Goal: Task Accomplishment & Management: Use online tool/utility

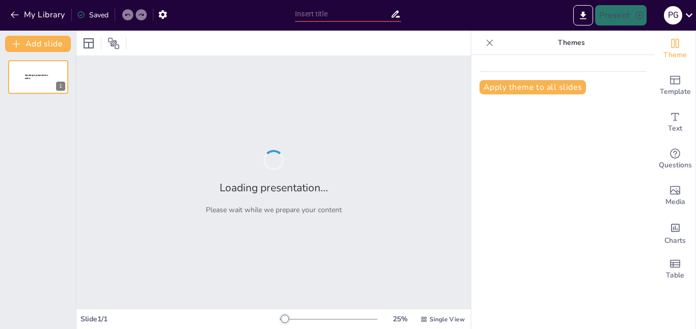
type input "New Sendsteps"
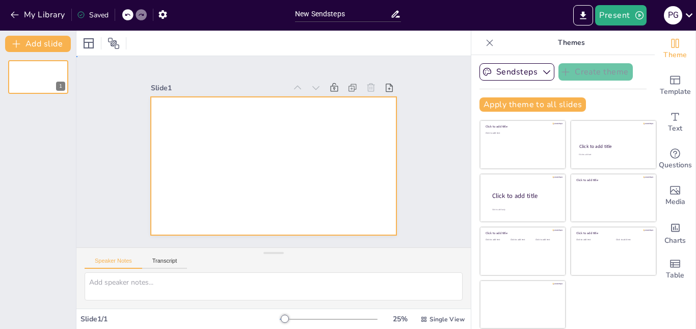
click at [320, 155] on div at bounding box center [265, 163] width 280 height 256
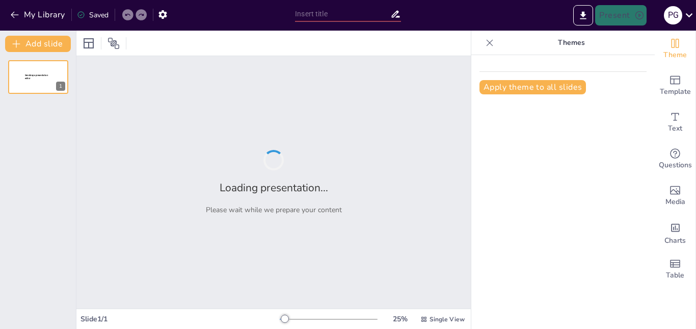
type input "Comprendiendo el Espacio Geográfico: Interrelaciones entre Sociedad y Naturaleza"
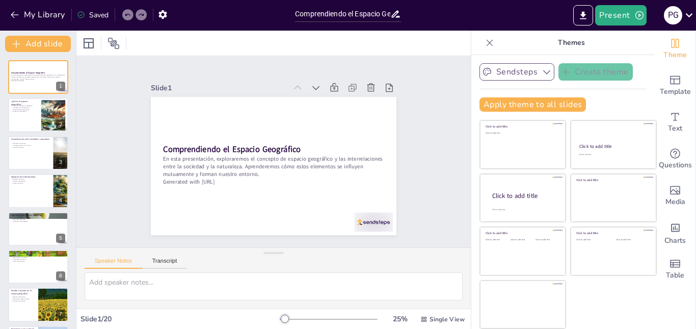
checkbox input "true"
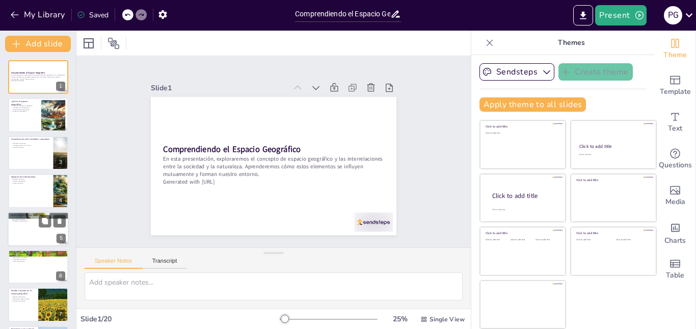
checkbox input "true"
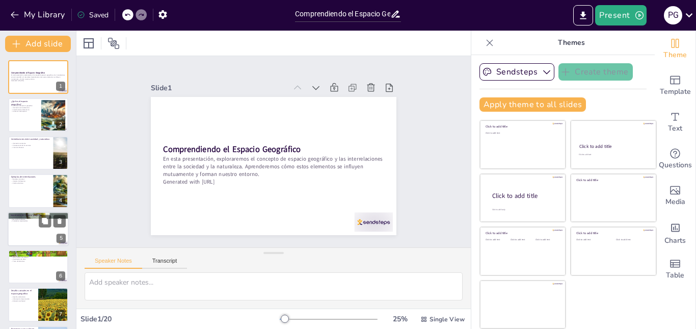
checkbox input "true"
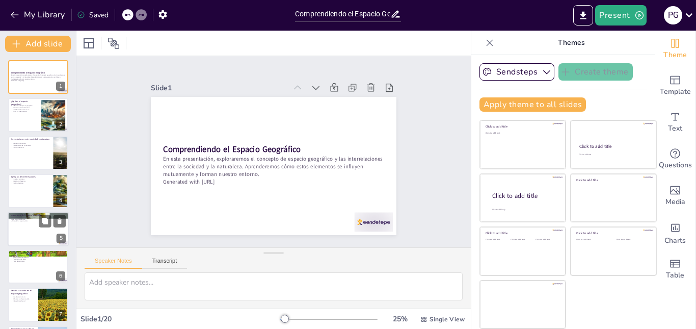
checkbox input "true"
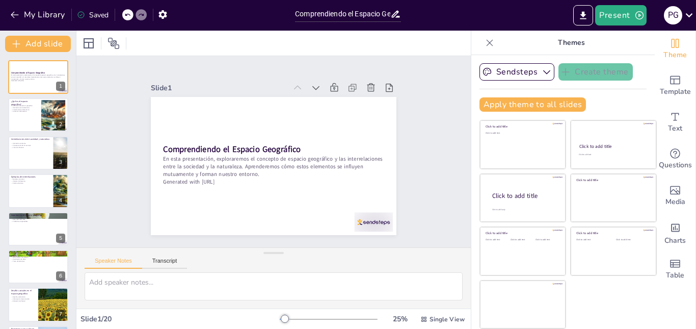
checkbox input "true"
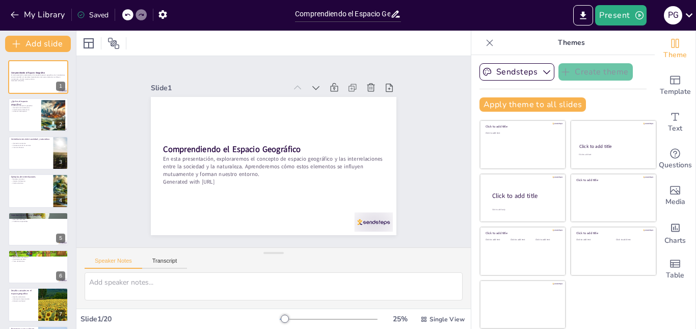
checkbox input "true"
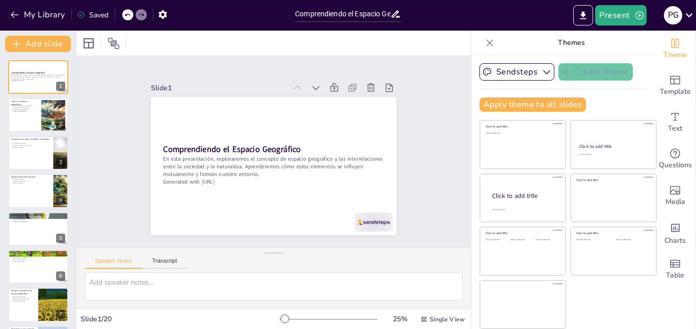
checkbox input "true"
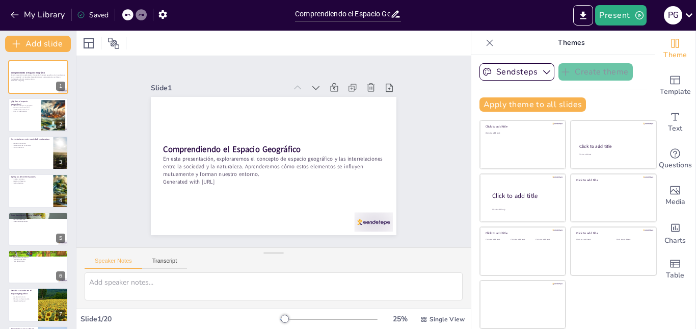
checkbox input "true"
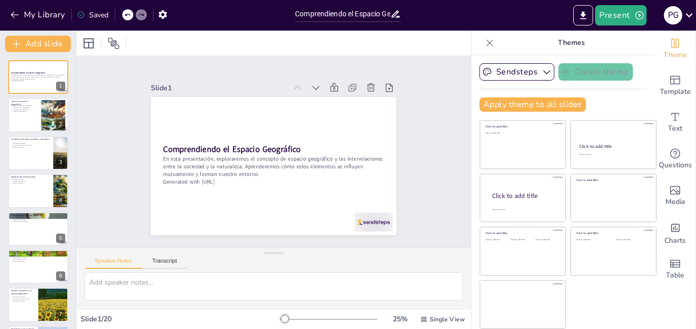
checkbox input "true"
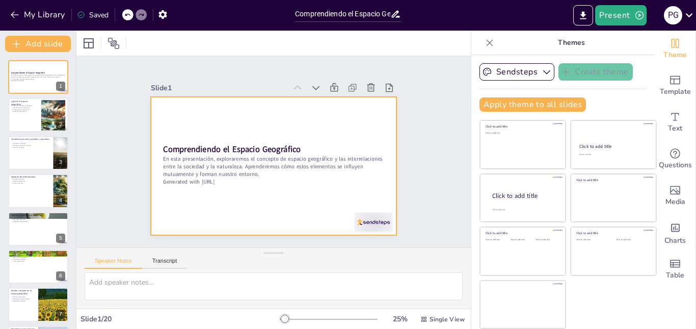
checkbox input "true"
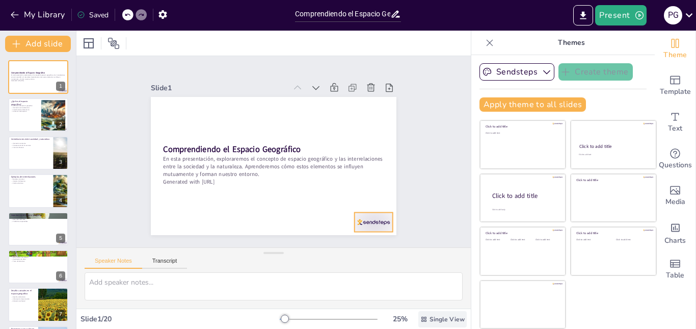
checkbox input "true"
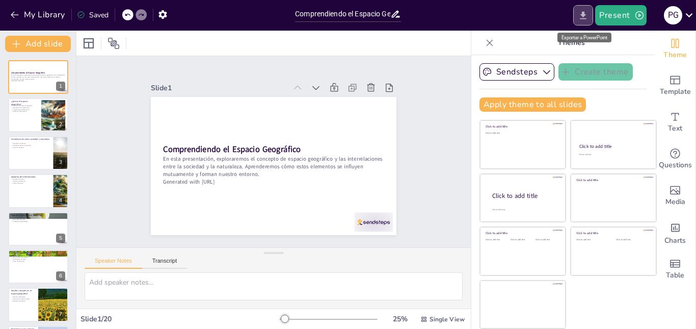
click at [586, 15] on icon "Export to PowerPoint" at bounding box center [583, 15] width 11 height 11
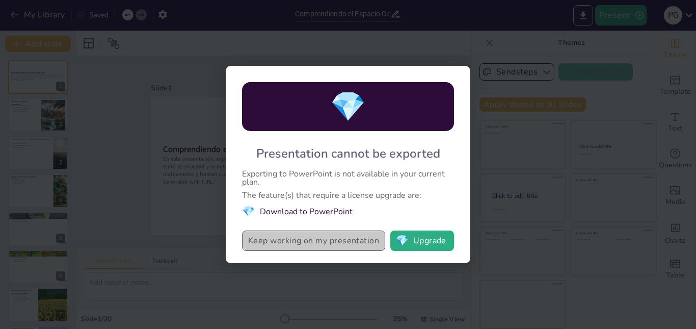
click at [309, 236] on button "Keep working on my presentation" at bounding box center [313, 240] width 143 height 20
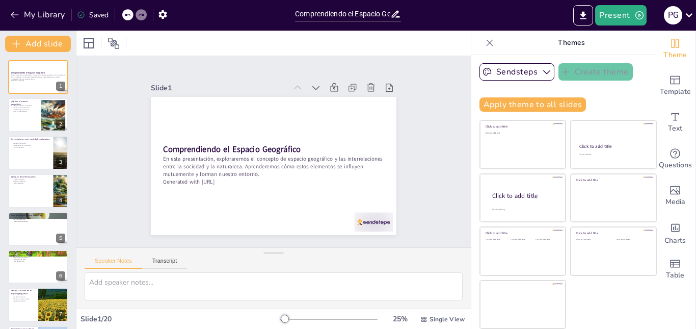
checkbox input "true"
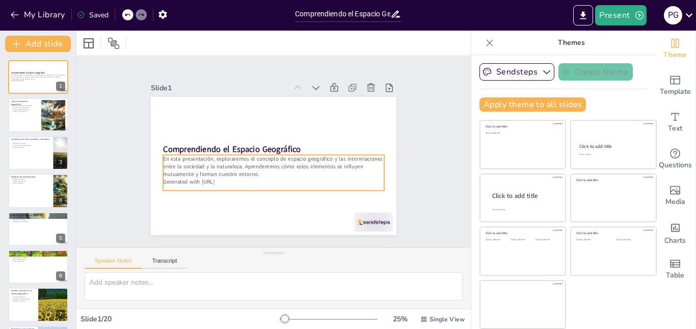
checkbox input "true"
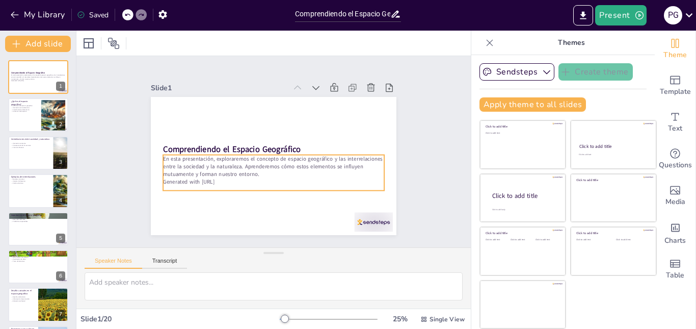
checkbox input "true"
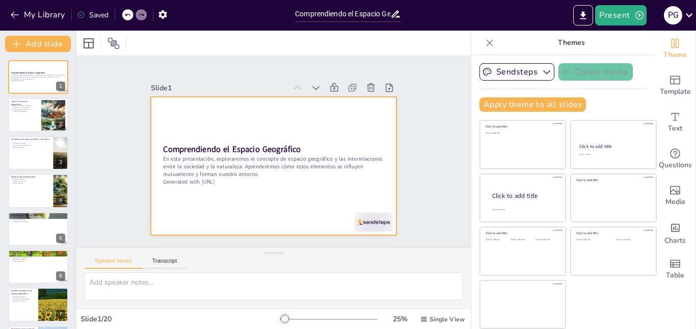
checkbox input "true"
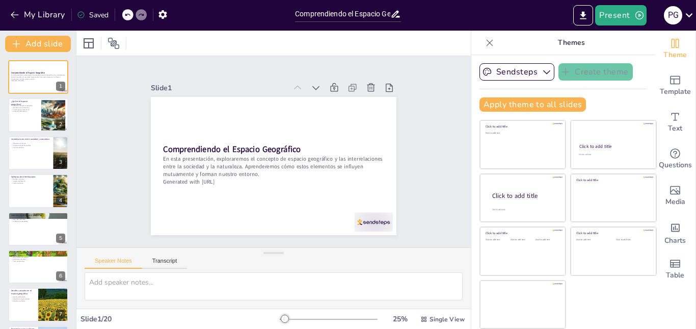
checkbox input "true"
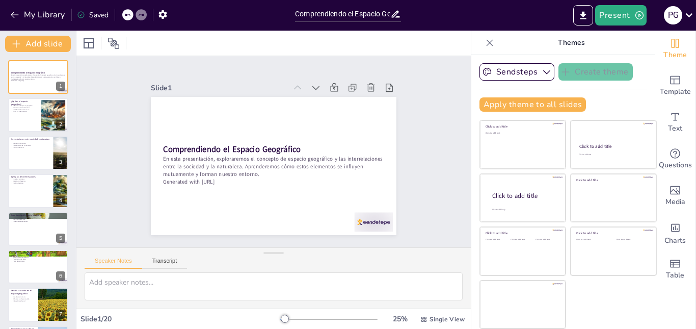
checkbox input "true"
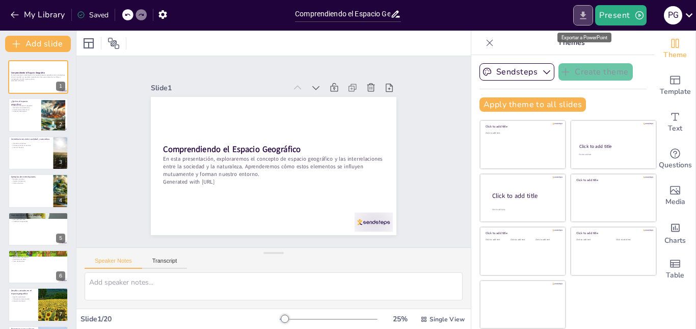
click at [586, 16] on icon "Export to PowerPoint" at bounding box center [583, 15] width 11 height 11
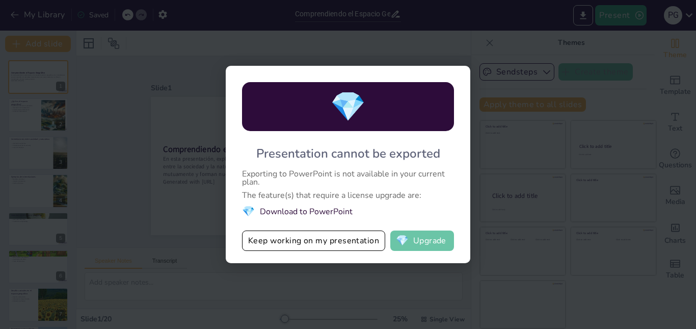
click at [422, 247] on button "💎 Upgrade" at bounding box center [422, 240] width 64 height 20
checkbox input "true"
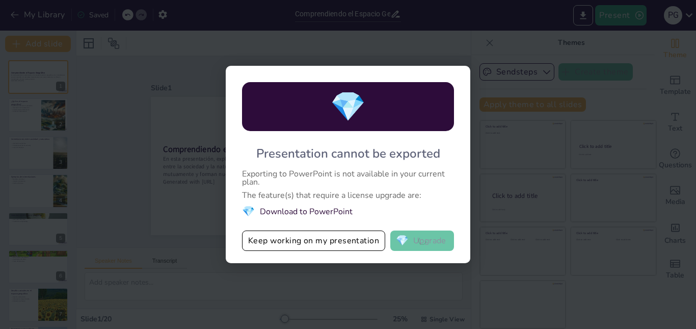
checkbox input "true"
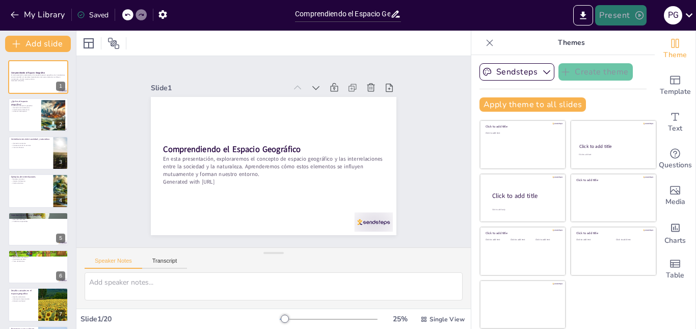
click at [619, 19] on button "Present" at bounding box center [620, 15] width 51 height 20
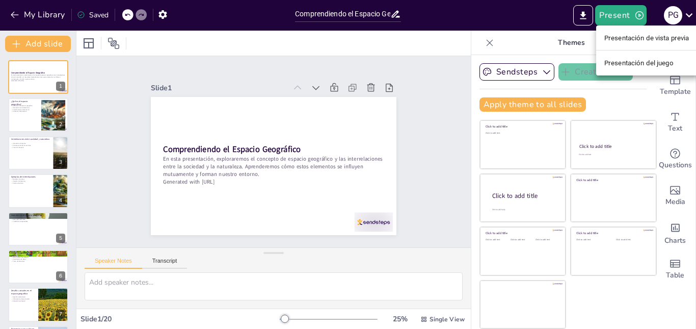
click at [580, 17] on div at bounding box center [348, 164] width 696 height 329
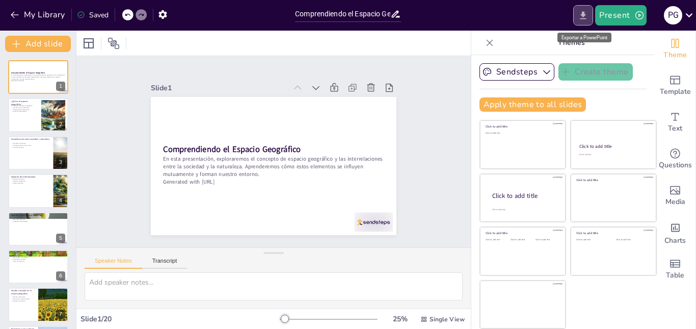
click at [586, 18] on icon "Export to PowerPoint" at bounding box center [583, 15] width 11 height 11
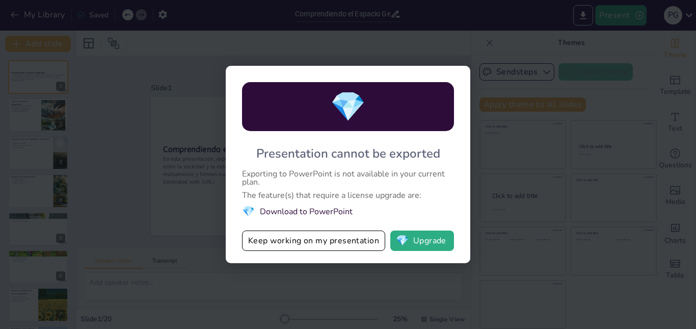
click at [332, 209] on li "💎 Download to PowerPoint" at bounding box center [348, 211] width 212 height 14
click at [280, 237] on button "Keep working on my presentation" at bounding box center [313, 240] width 143 height 20
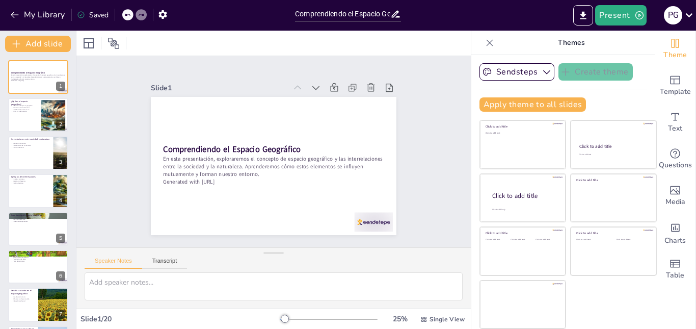
checkbox input "true"
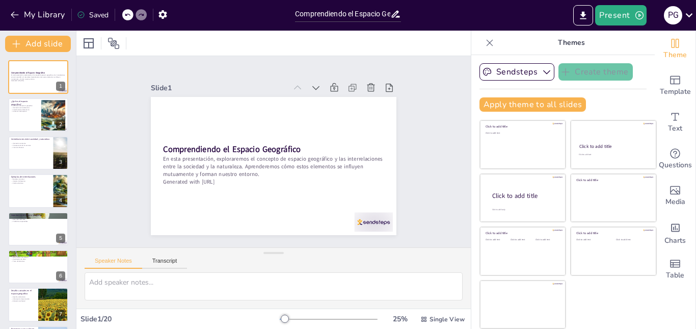
checkbox input "true"
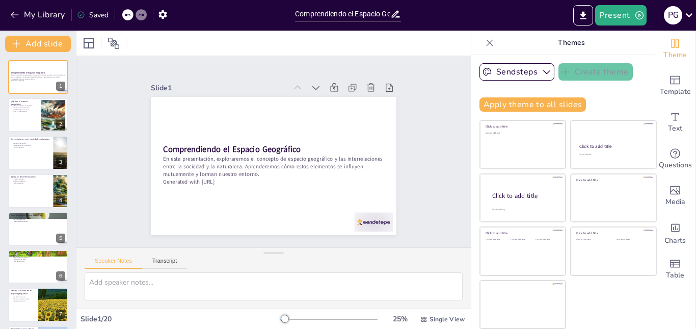
checkbox input "true"
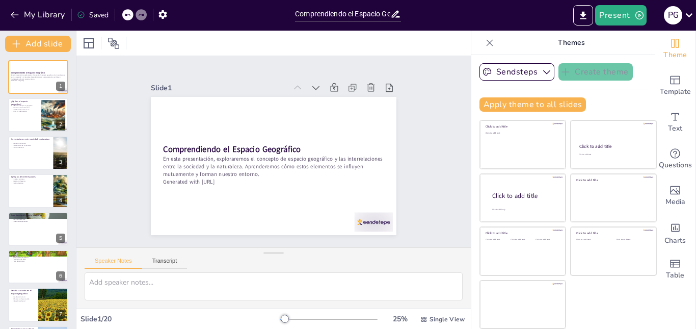
checkbox input "true"
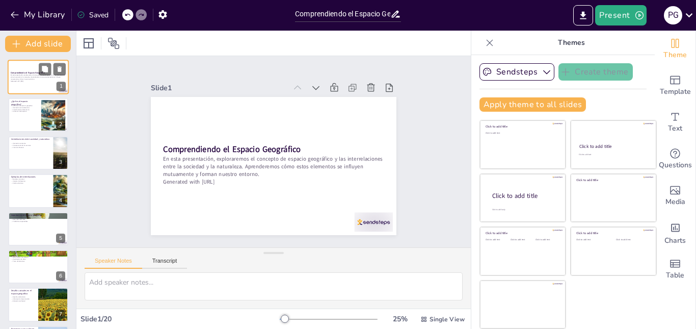
checkbox input "true"
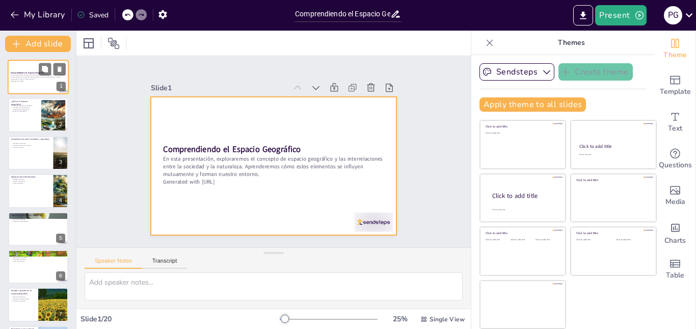
checkbox input "true"
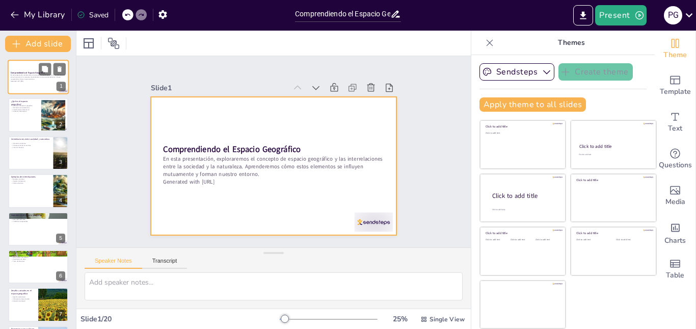
checkbox input "true"
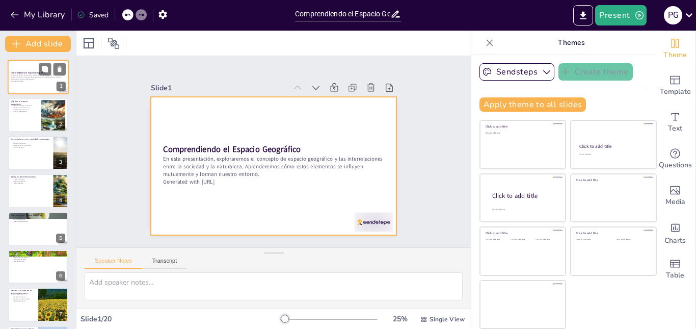
checkbox input "true"
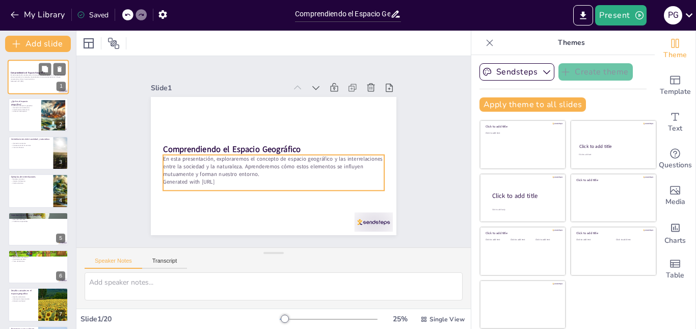
click at [40, 82] on div "En esta presentación, exploraremos el concepto de espacio geográfico y las inte…" at bounding box center [38, 78] width 55 height 9
checkbox input "true"
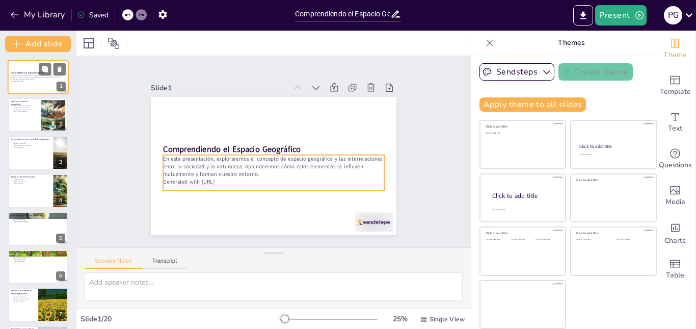
checkbox input "true"
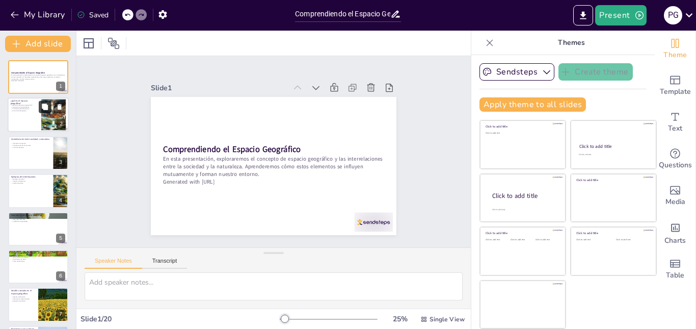
checkbox input "true"
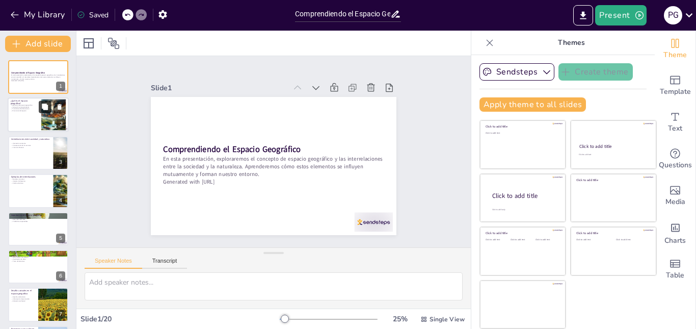
checkbox input "true"
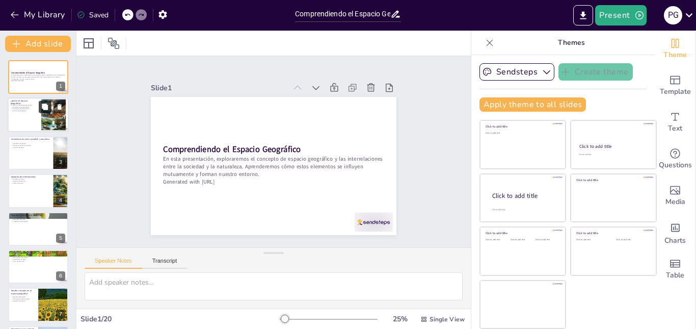
checkbox input "true"
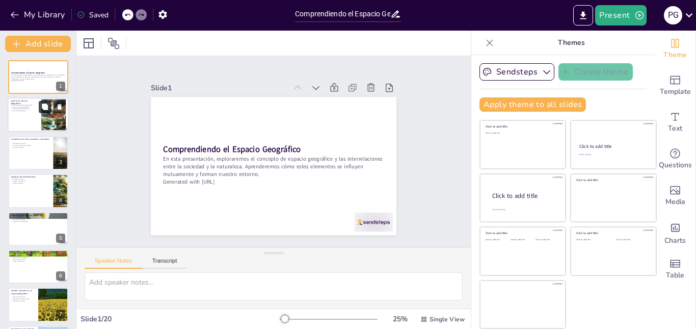
click at [45, 109] on icon at bounding box center [45, 107] width 6 height 6
type textarea "La definición del espacio geográfico es crucial para entender cómo se relaciona…"
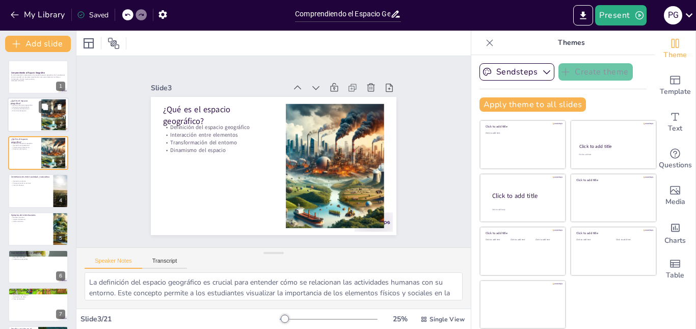
checkbox input "true"
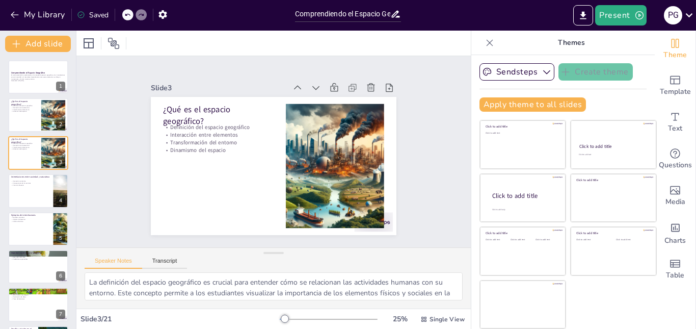
checkbox input "true"
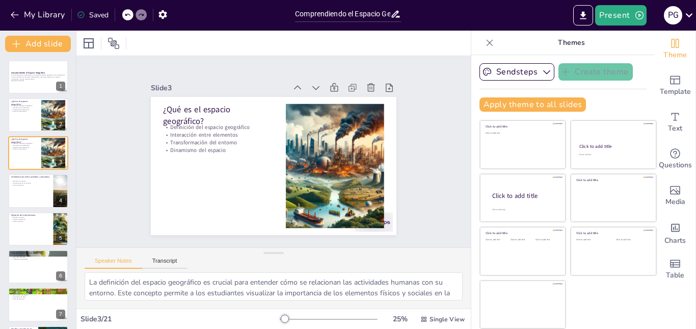
checkbox input "true"
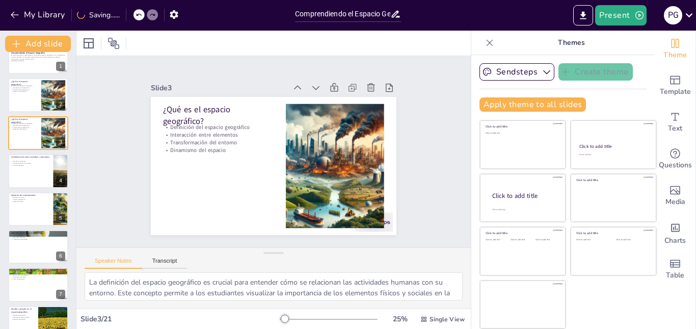
checkbox input "true"
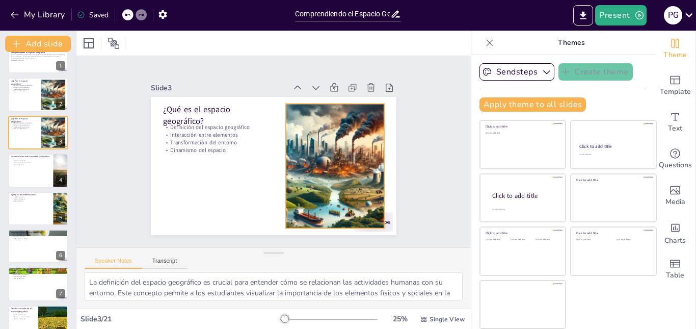
scroll to position [41, 0]
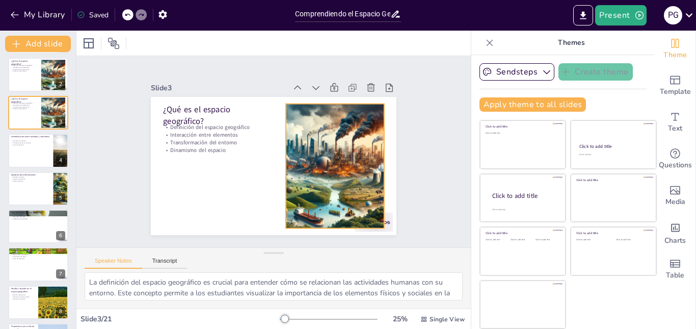
checkbox input "true"
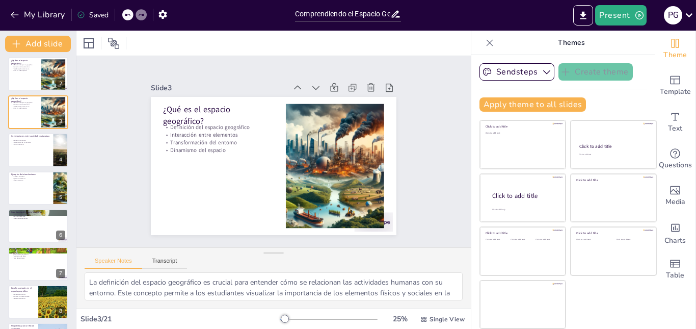
checkbox input "true"
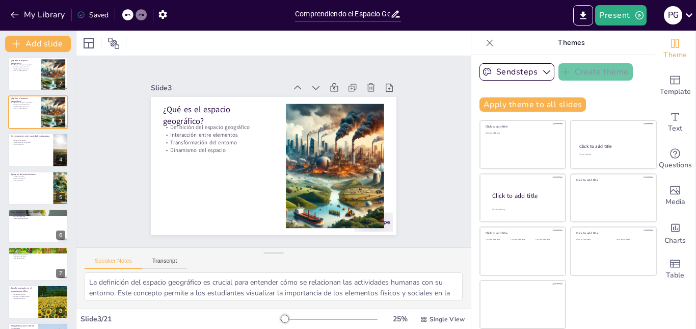
checkbox input "true"
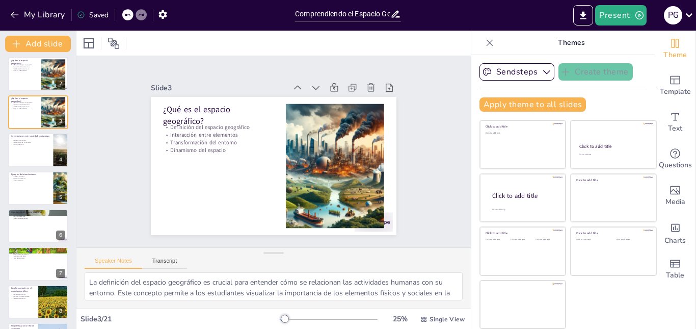
checkbox input "true"
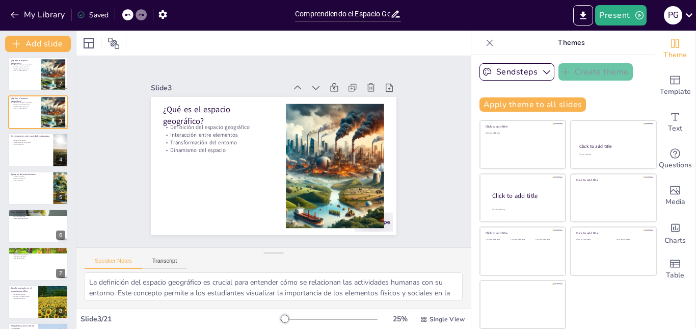
checkbox input "true"
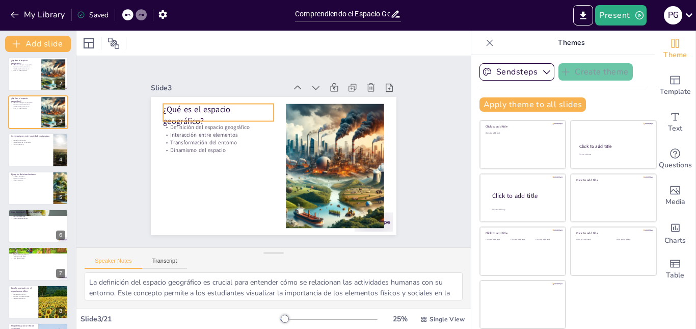
checkbox input "true"
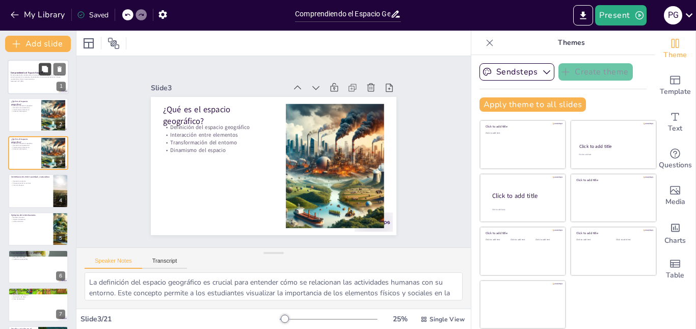
click at [41, 69] on icon at bounding box center [44, 69] width 7 height 7
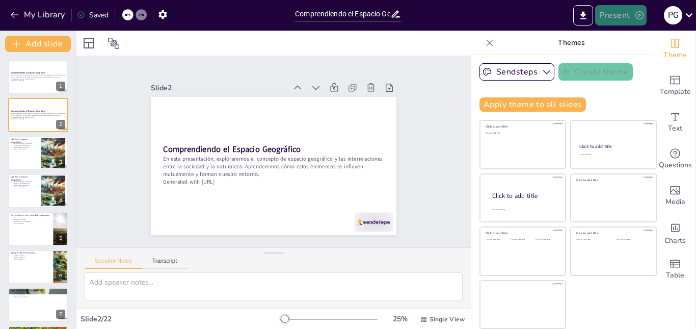
click at [638, 17] on icon "button" at bounding box center [639, 15] width 10 height 10
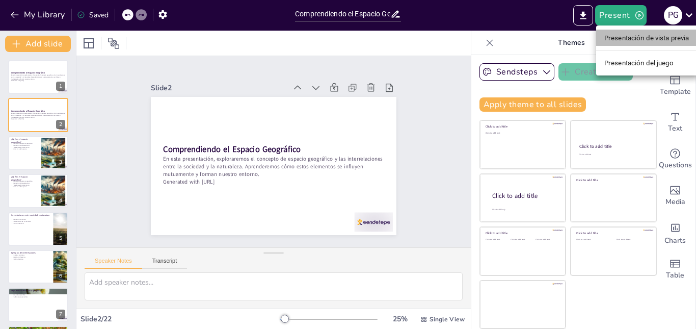
click at [652, 41] on font "Presentación de vista previa" at bounding box center [646, 38] width 85 height 8
